Goal: Find specific page/section: Find specific page/section

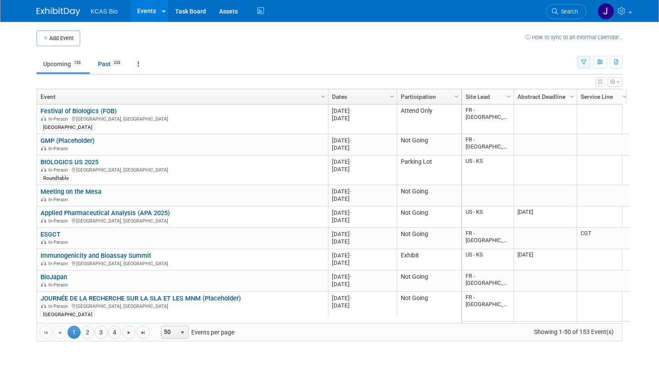
click at [589, 65] on button "button" at bounding box center [584, 62] width 14 height 13
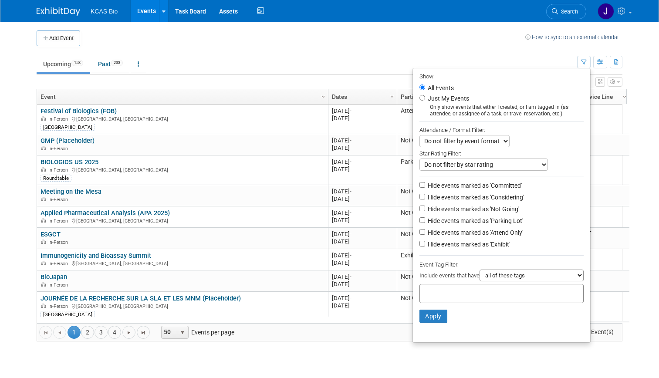
click at [457, 223] on label "Hide events marked as 'Parking Lot'" at bounding box center [474, 221] width 97 height 9
click at [425, 223] on input "Hide events marked as 'Parking Lot'" at bounding box center [423, 220] width 6 height 6
checkbox input "true"
click at [444, 211] on label "Hide events marked as 'Not Going'" at bounding box center [472, 209] width 93 height 9
click at [425, 211] on input "Hide events marked as 'Not Going'" at bounding box center [423, 209] width 6 height 6
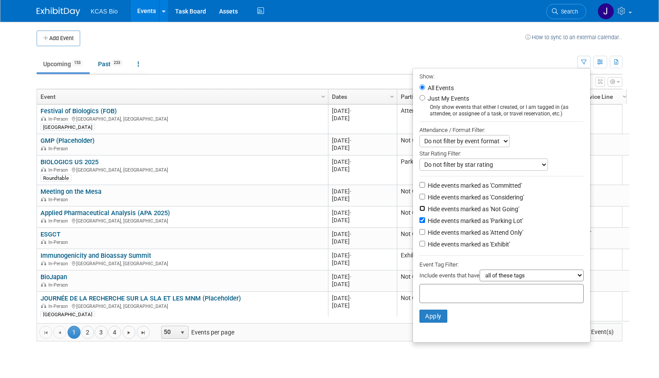
checkbox input "true"
click at [444, 201] on label "Hide events marked as 'Considering'" at bounding box center [475, 197] width 98 height 9
click at [425, 200] on input "Hide events marked as 'Considering'" at bounding box center [423, 197] width 6 height 6
checkbox input "true"
click at [451, 192] on li "Hide events marked as 'Committed'" at bounding box center [501, 186] width 177 height 12
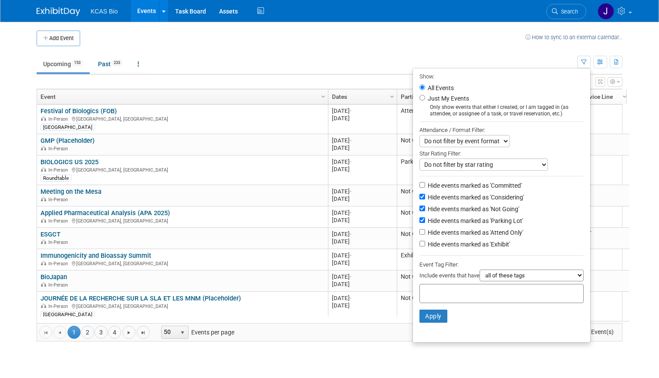
click at [444, 190] on label "Hide events marked as 'Committed'" at bounding box center [474, 185] width 96 height 9
click at [425, 188] on input "Hide events marked as 'Committed'" at bounding box center [423, 185] width 6 height 6
checkbox input "true"
click at [424, 235] on input "Hide events marked as 'Attend Only'" at bounding box center [423, 232] width 6 height 6
checkbox input "true"
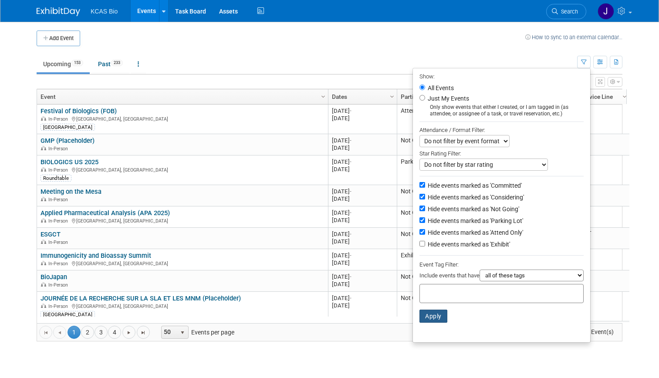
click at [432, 320] on button "Apply" at bounding box center [434, 316] width 28 height 13
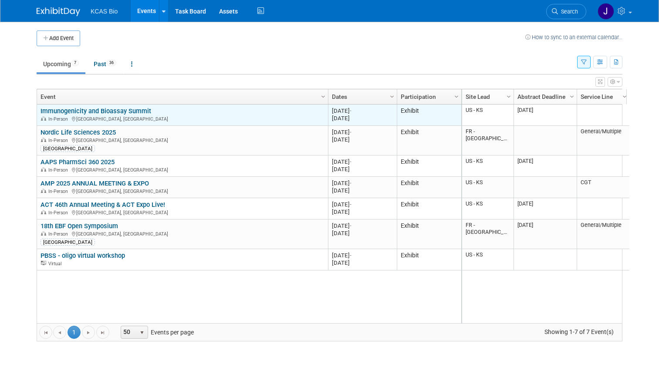
click at [124, 110] on link "Immunogenicity and Bioassay Summit" at bounding box center [96, 111] width 111 height 8
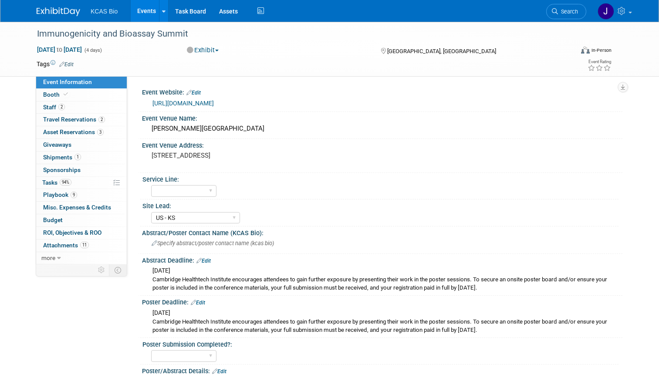
select select "US - KS"
click at [214, 105] on link "[URL][DOMAIN_NAME]" at bounding box center [183, 103] width 61 height 7
